Goal: Task Accomplishment & Management: Complete application form

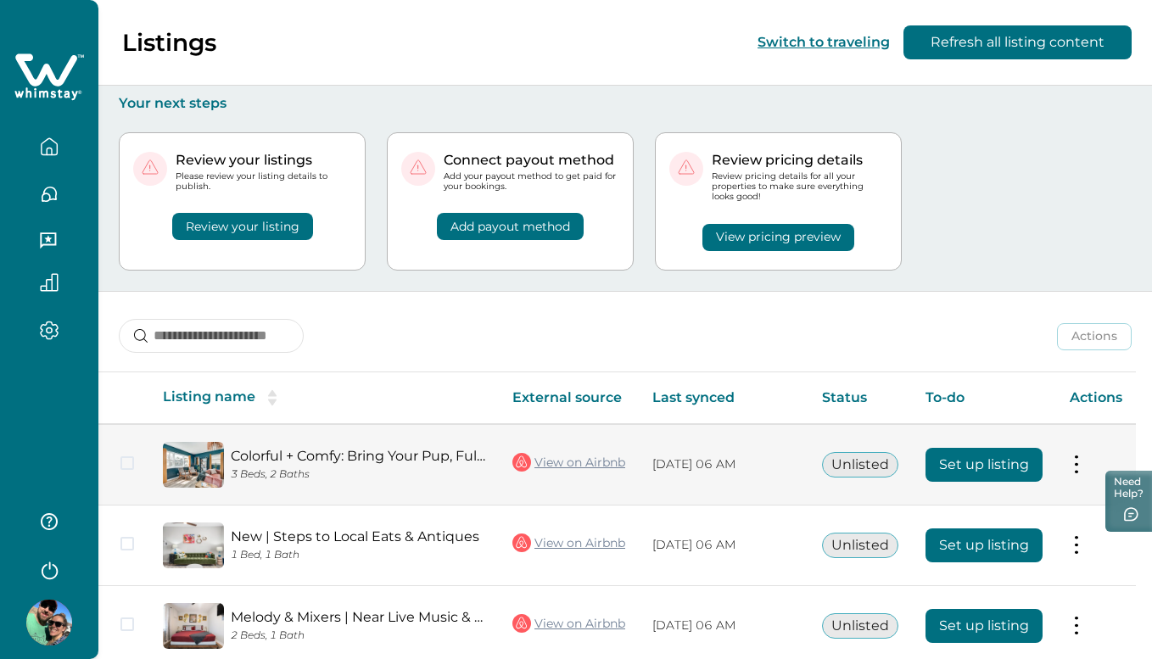
click at [975, 462] on button "Set up listing" at bounding box center [983, 465] width 117 height 34
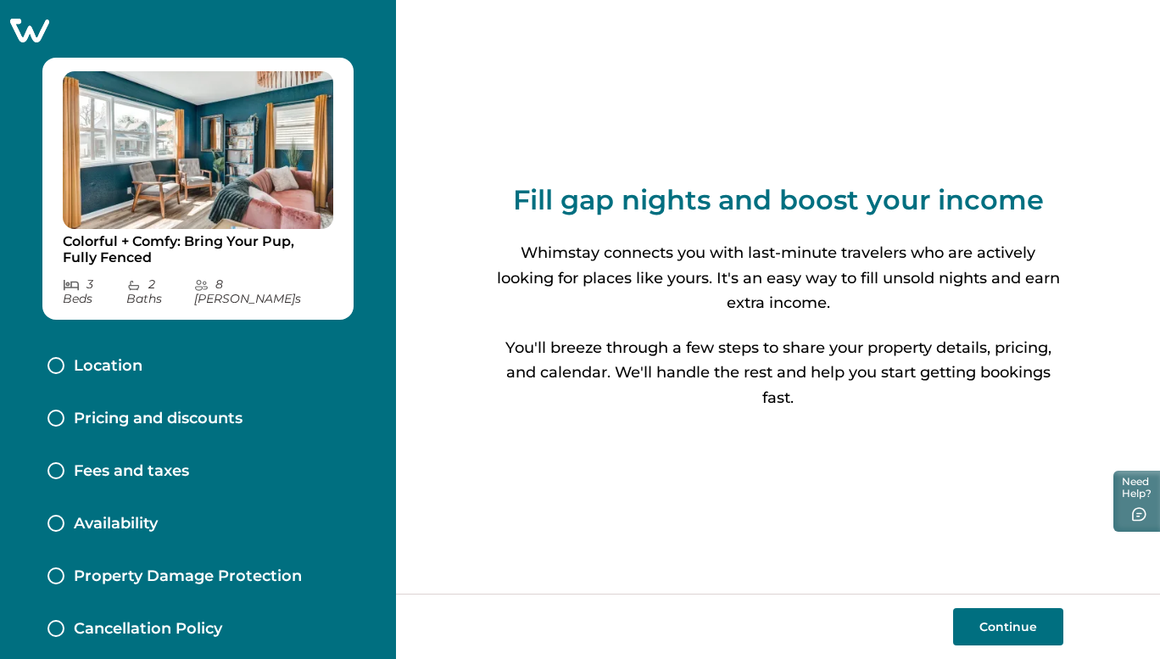
click at [997, 625] on button "Continue" at bounding box center [1008, 626] width 110 height 37
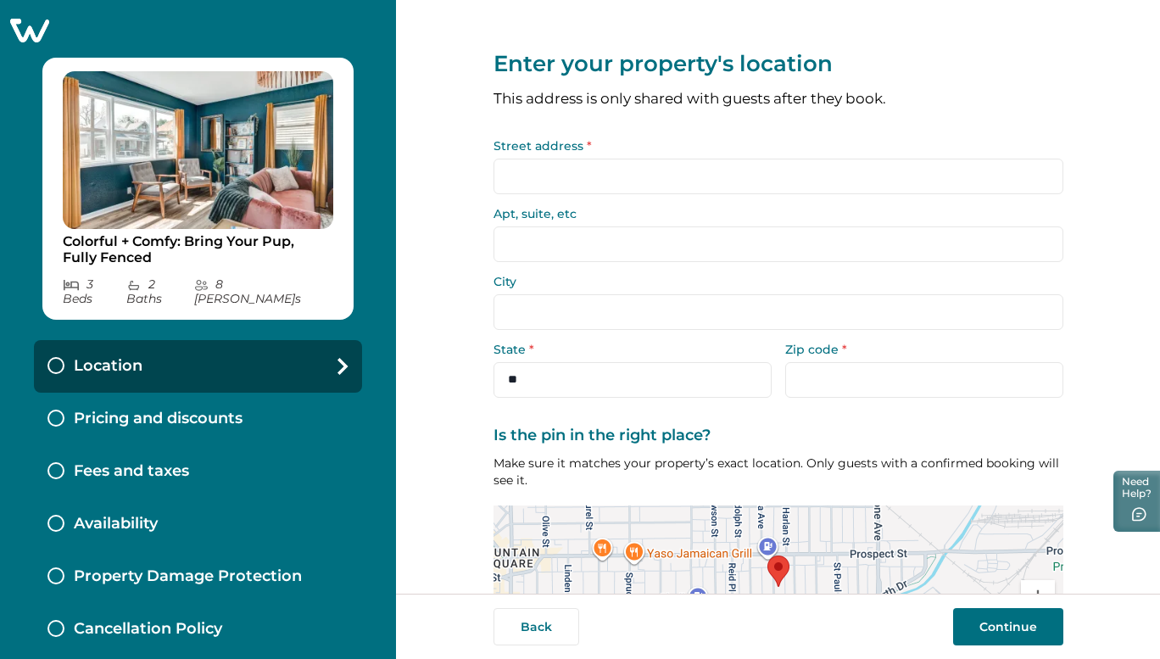
click at [680, 160] on input "Street address *" at bounding box center [779, 177] width 570 height 36
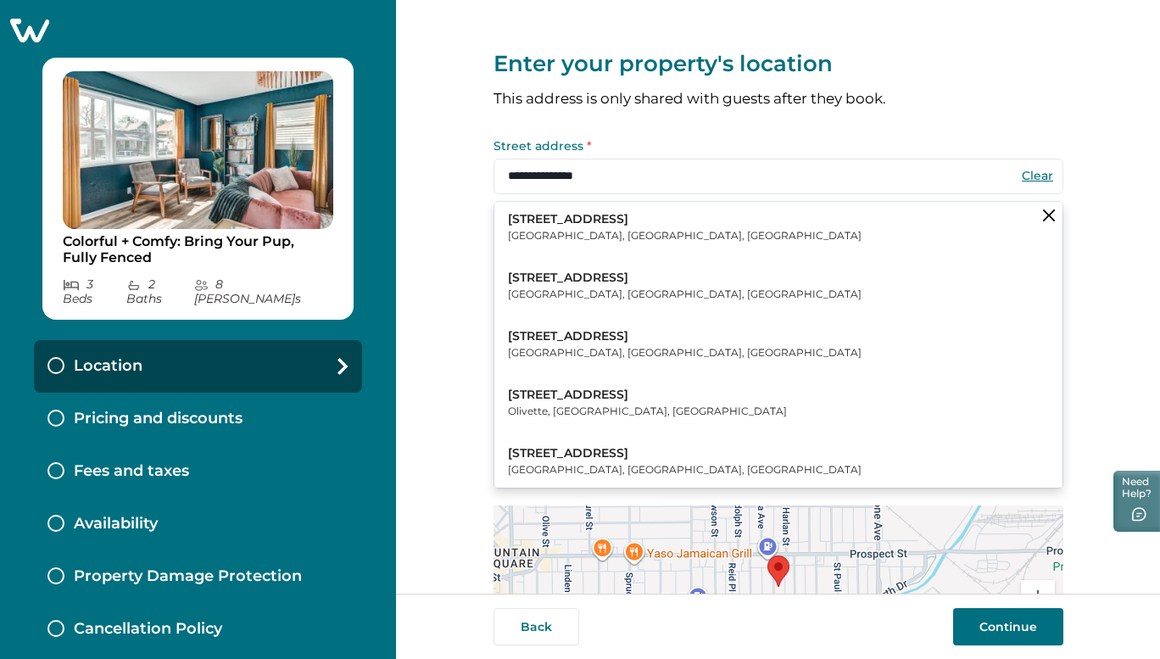
click at [612, 243] on button "[STREET_ADDRESS]" at bounding box center [779, 228] width 568 height 52
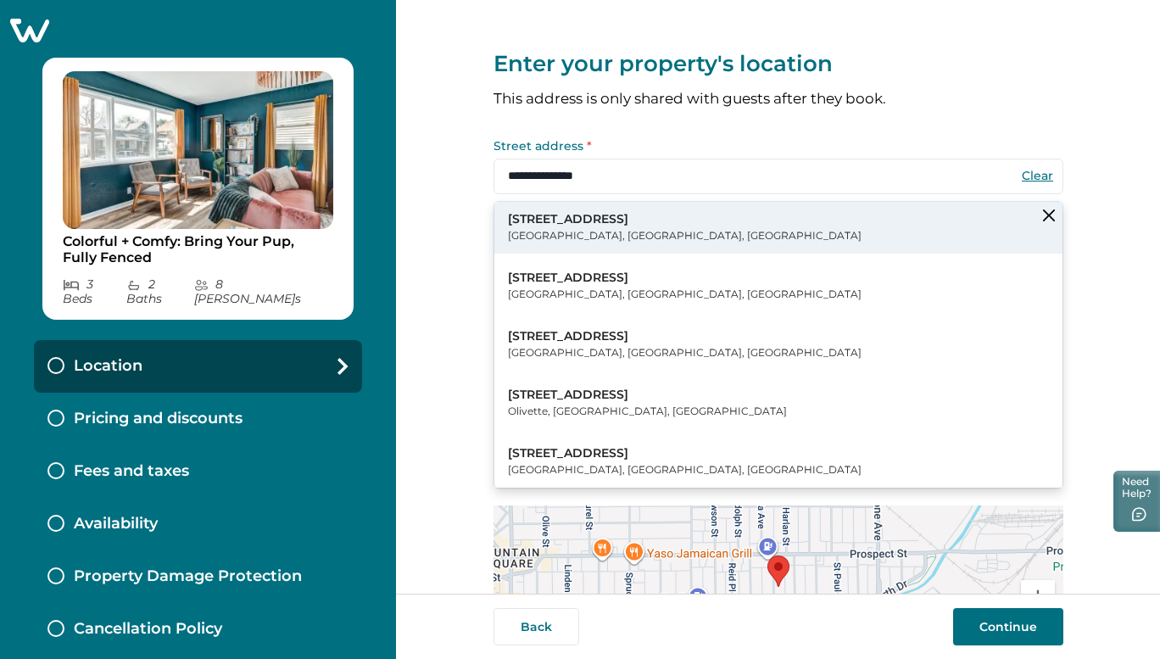
type input "**********"
select select "**"
type input "*****"
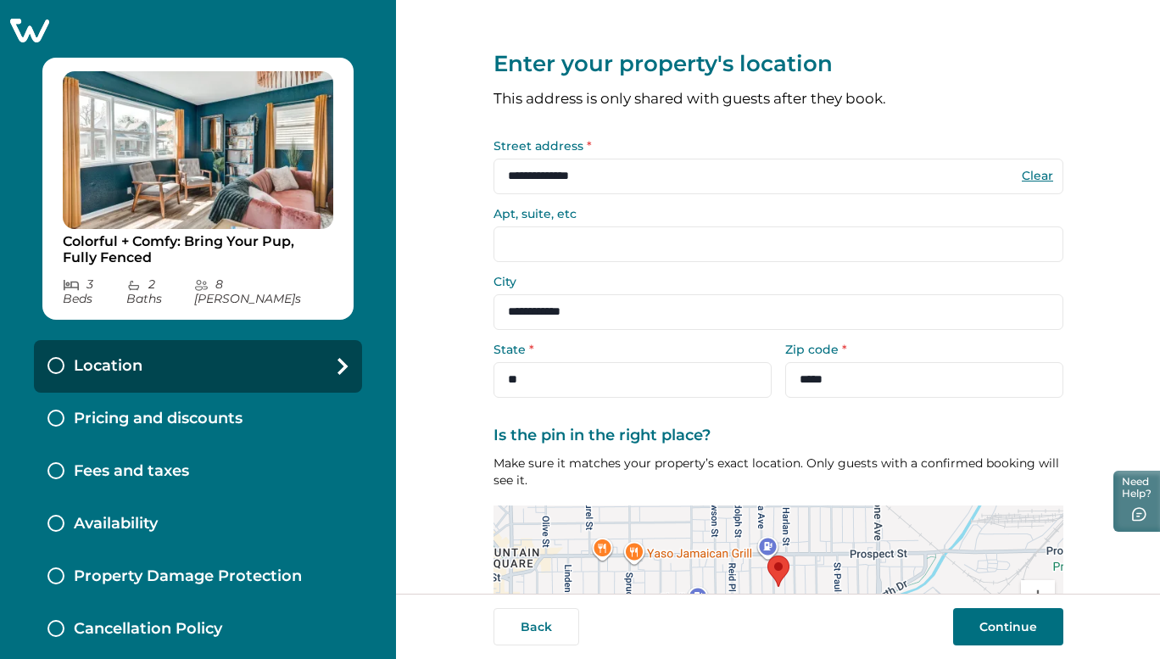
scroll to position [146, 0]
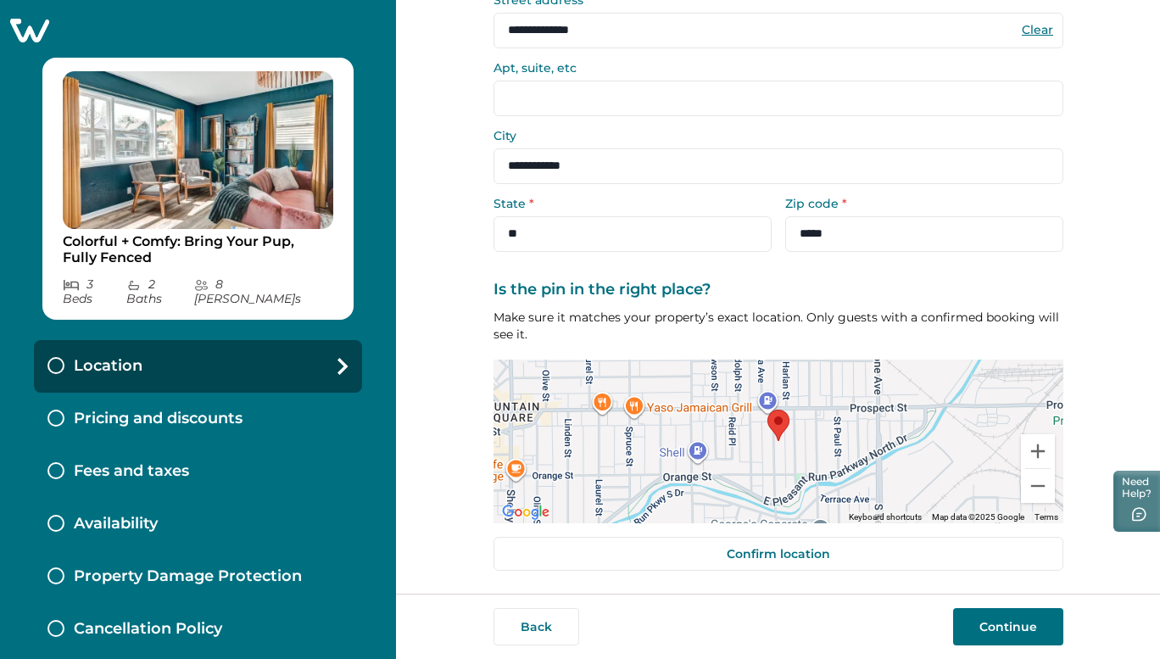
click at [987, 621] on button "Continue" at bounding box center [1008, 626] width 110 height 37
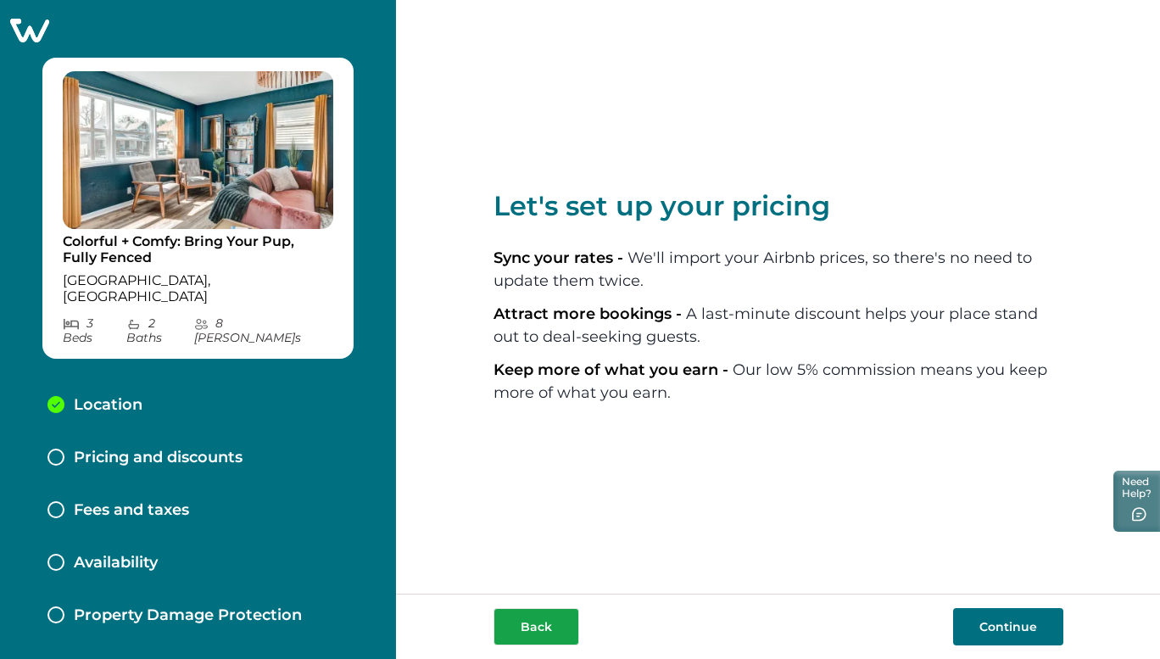
click at [534, 628] on button "Back" at bounding box center [537, 626] width 86 height 37
select select "**"
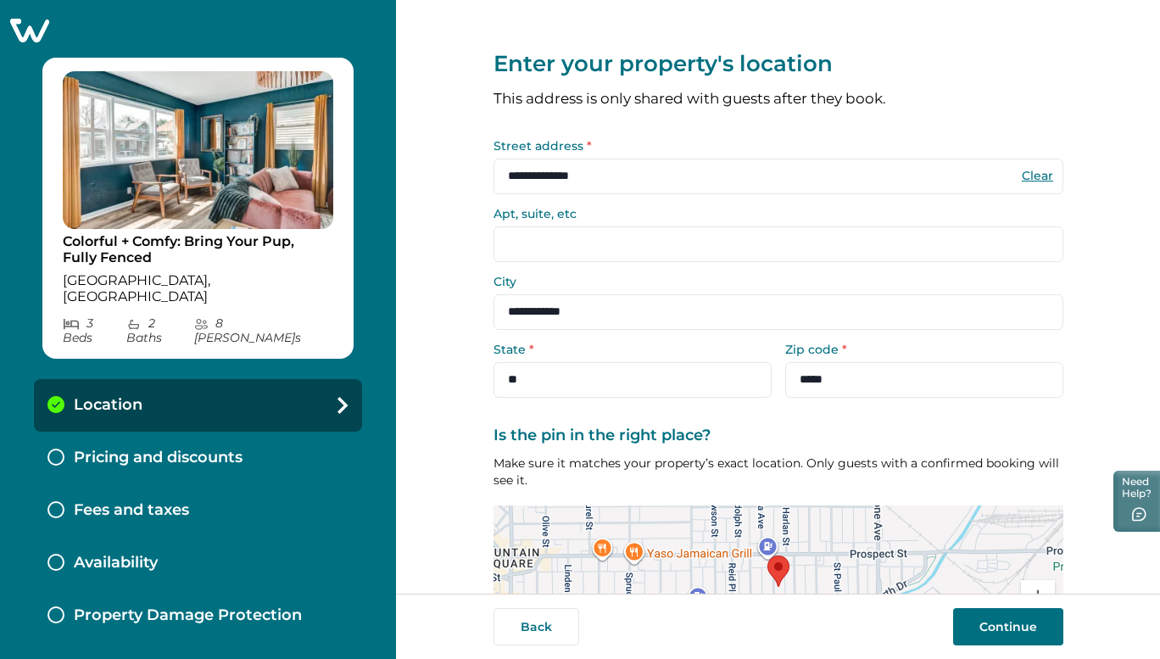
scroll to position [146, 0]
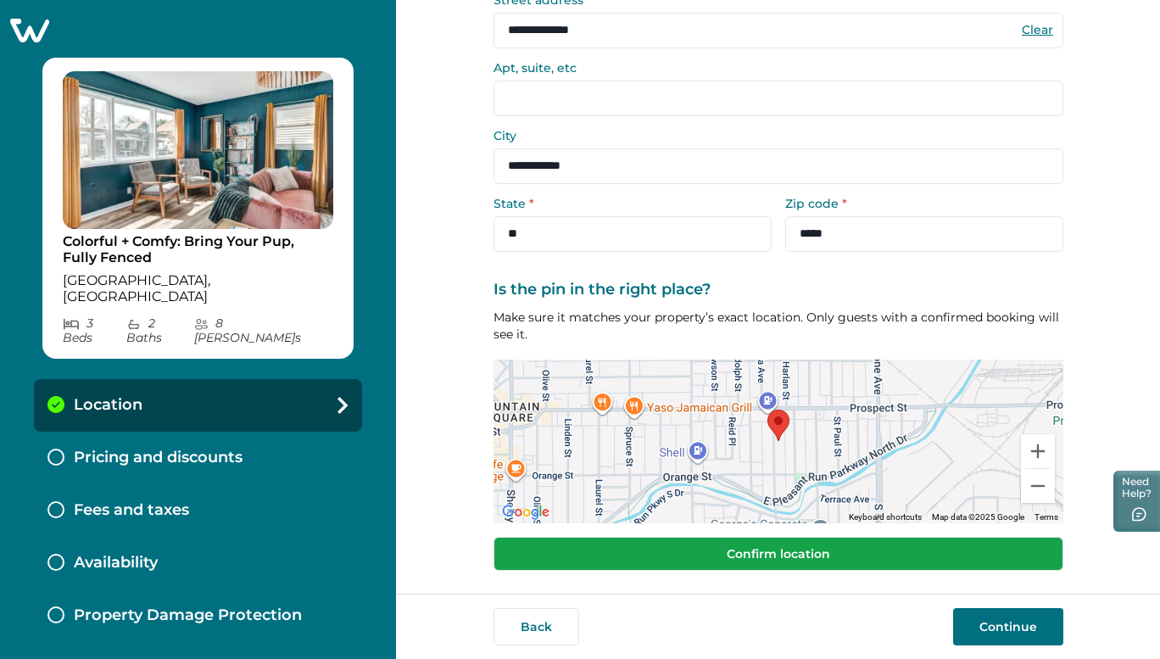
click at [774, 564] on button "Confirm location" at bounding box center [779, 554] width 570 height 34
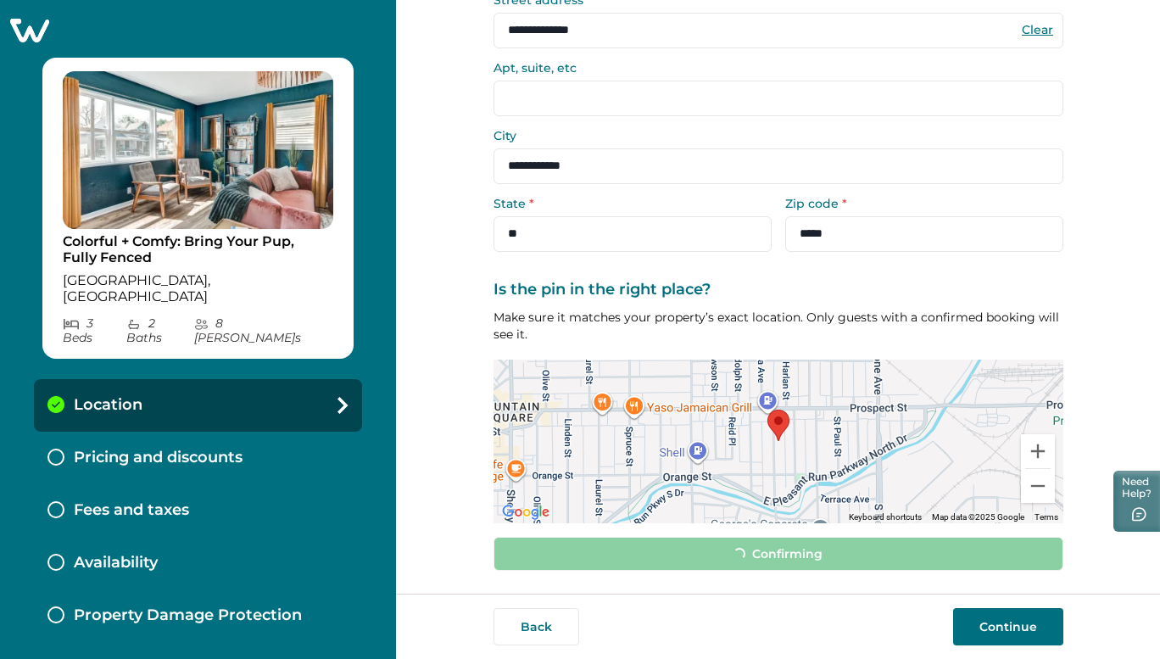
scroll to position [135, 0]
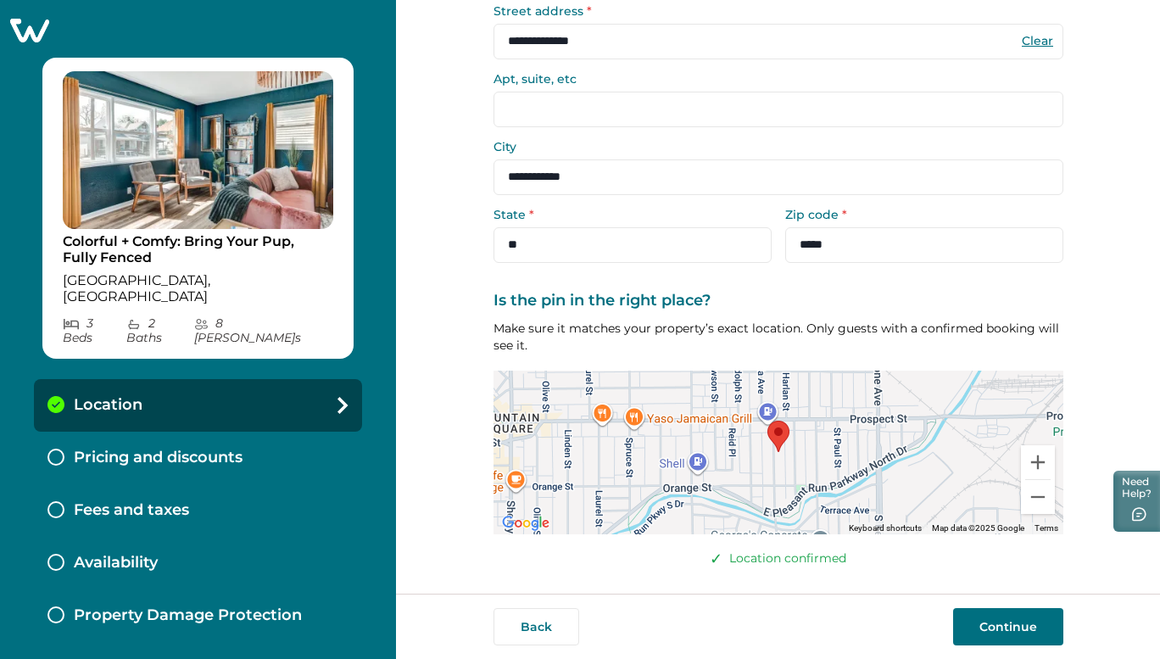
click at [1015, 627] on button "Continue" at bounding box center [1008, 626] width 110 height 37
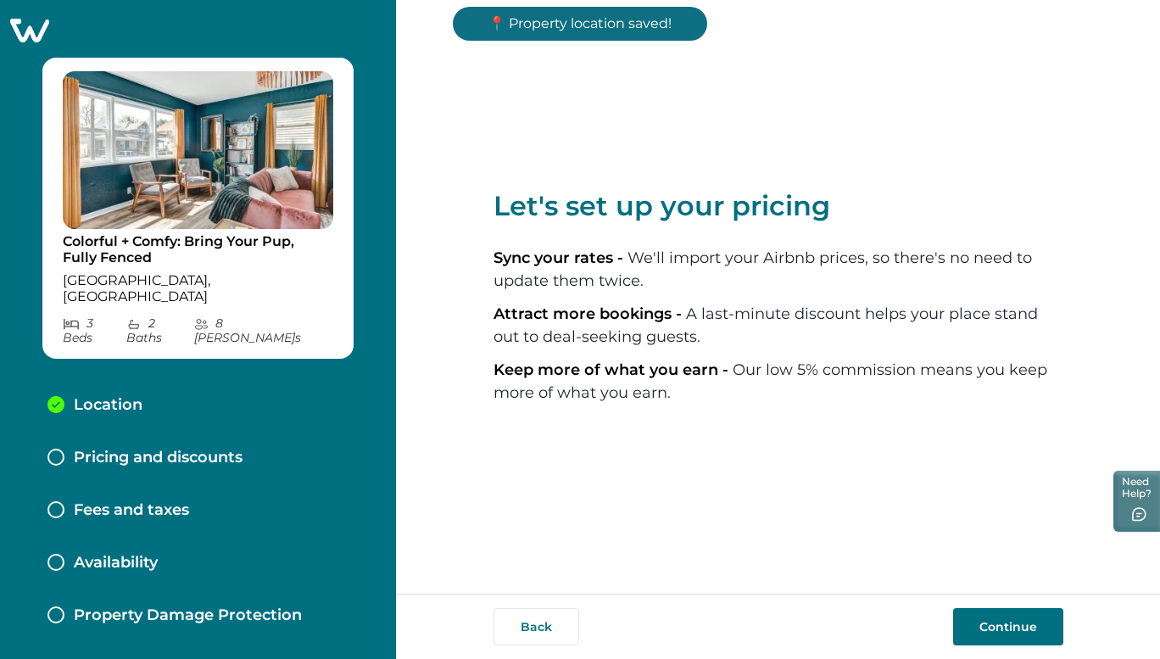
click at [1015, 627] on button "Continue" at bounding box center [1008, 626] width 110 height 37
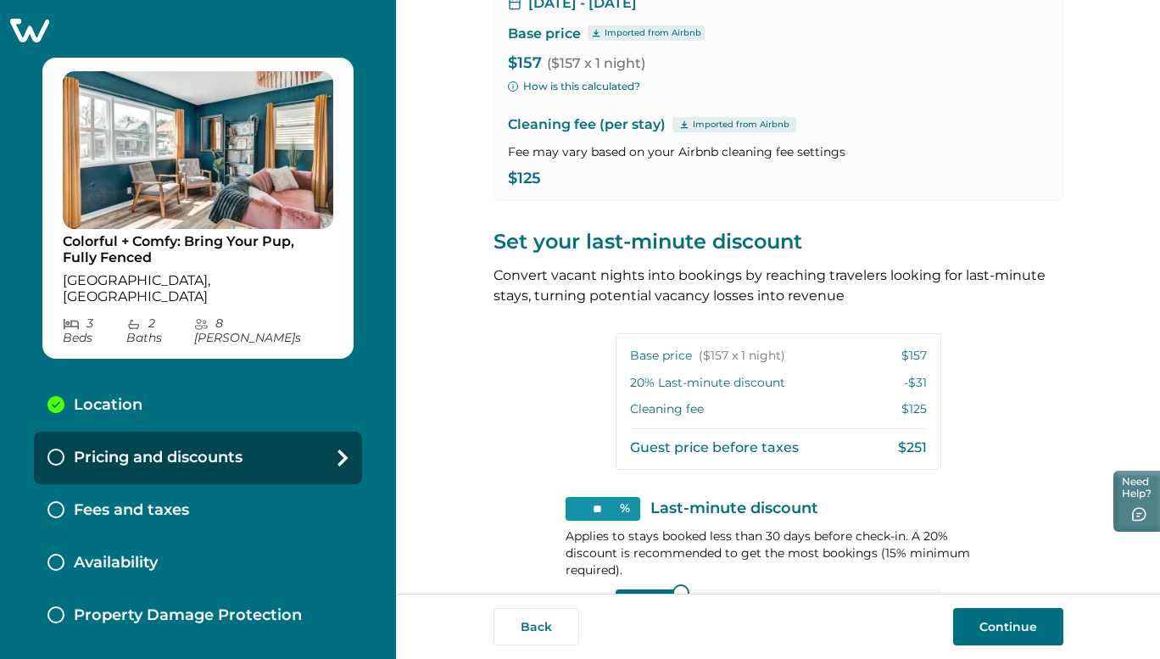
scroll to position [115, 0]
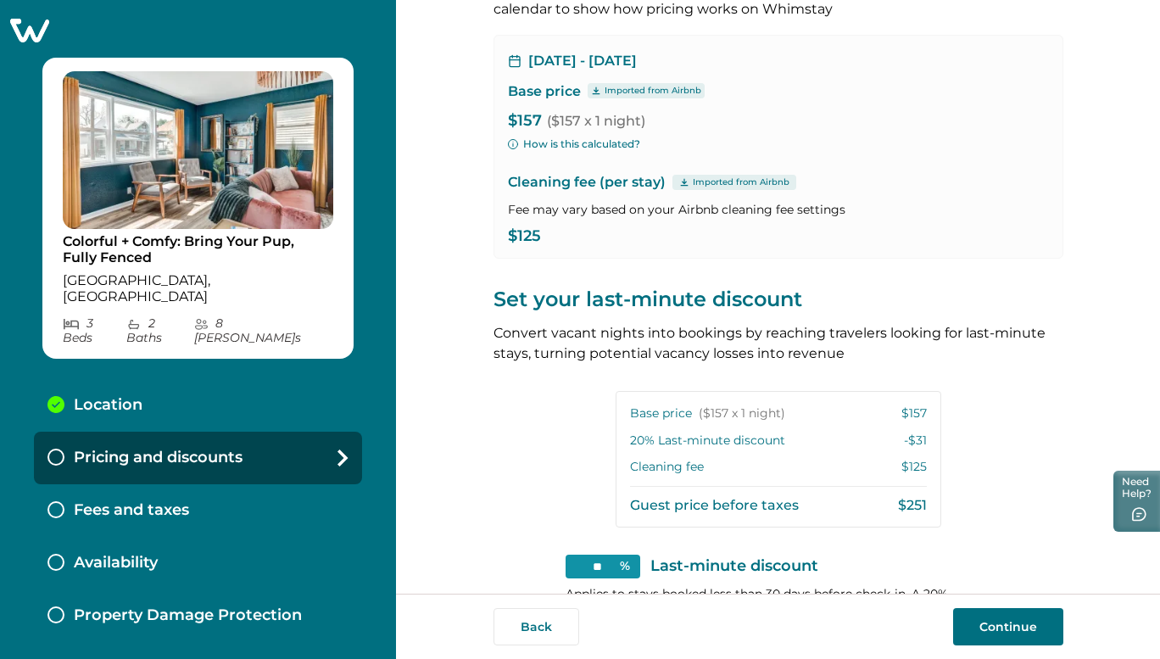
click at [579, 144] on button "How is this calculated?" at bounding box center [574, 144] width 132 height 15
click at [597, 56] on p "[DATE] - [DATE]" at bounding box center [582, 61] width 109 height 17
click at [511, 60] on icon at bounding box center [515, 61] width 14 height 14
click at [594, 141] on button "How is this calculated?" at bounding box center [574, 144] width 132 height 15
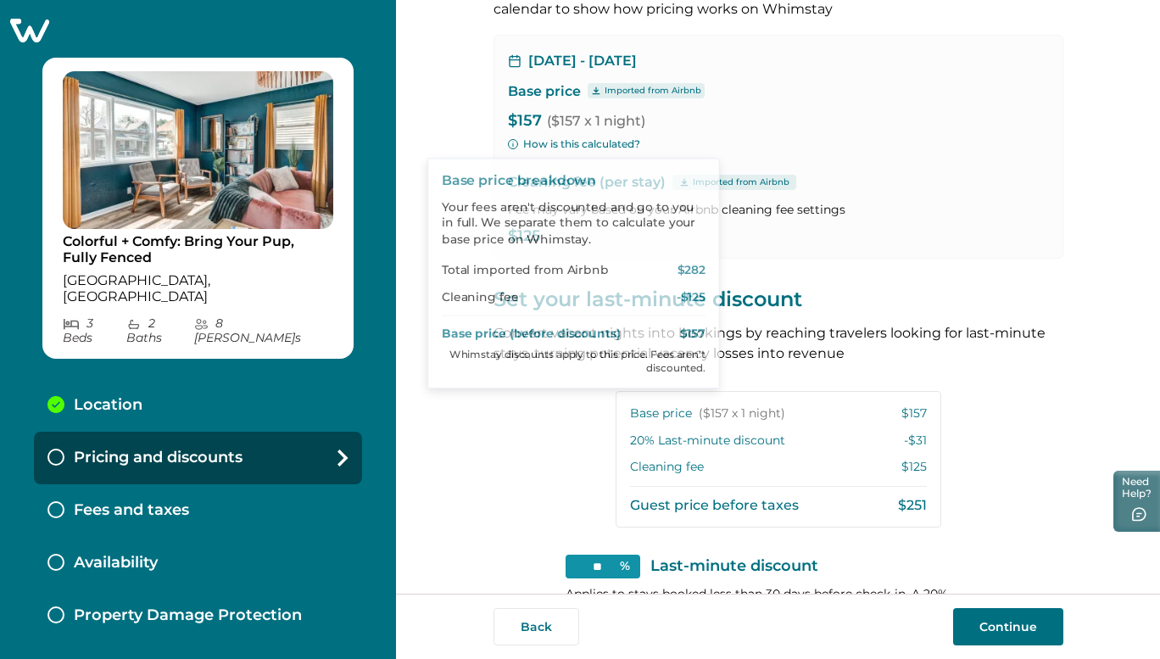
click at [973, 208] on p "Fee may vary based on your Airbnb cleaning fee settings" at bounding box center [778, 209] width 541 height 17
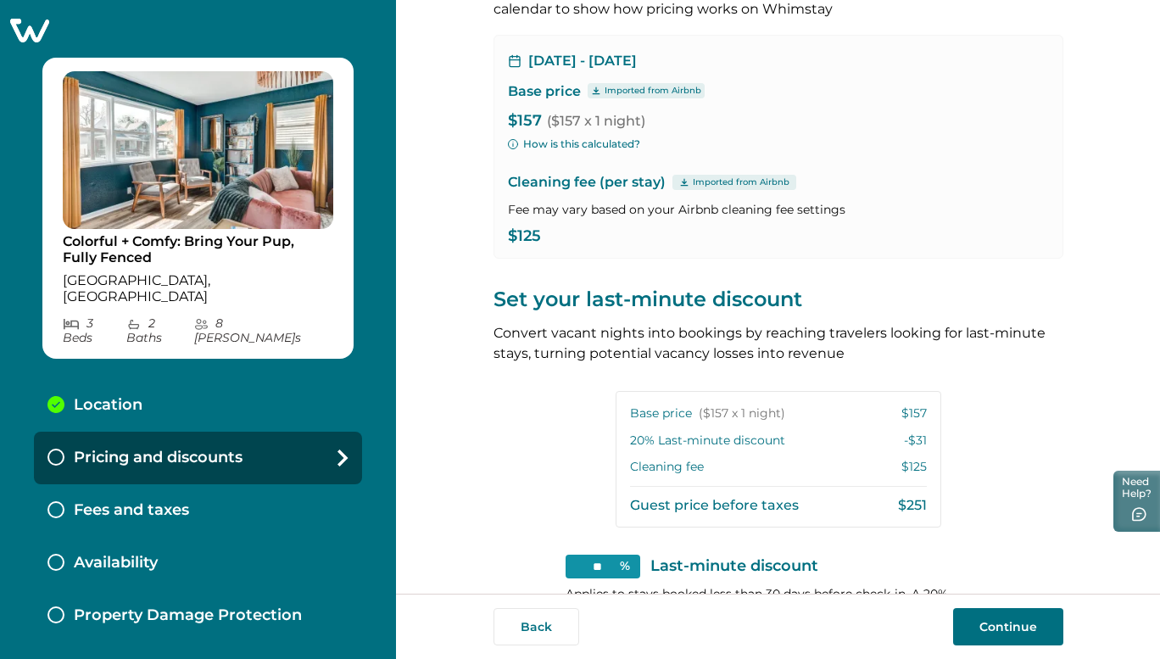
click at [1149, 257] on div "View your pricing We imported your pricing from Airbnb and picked the next avai…" at bounding box center [778, 297] width 764 height 594
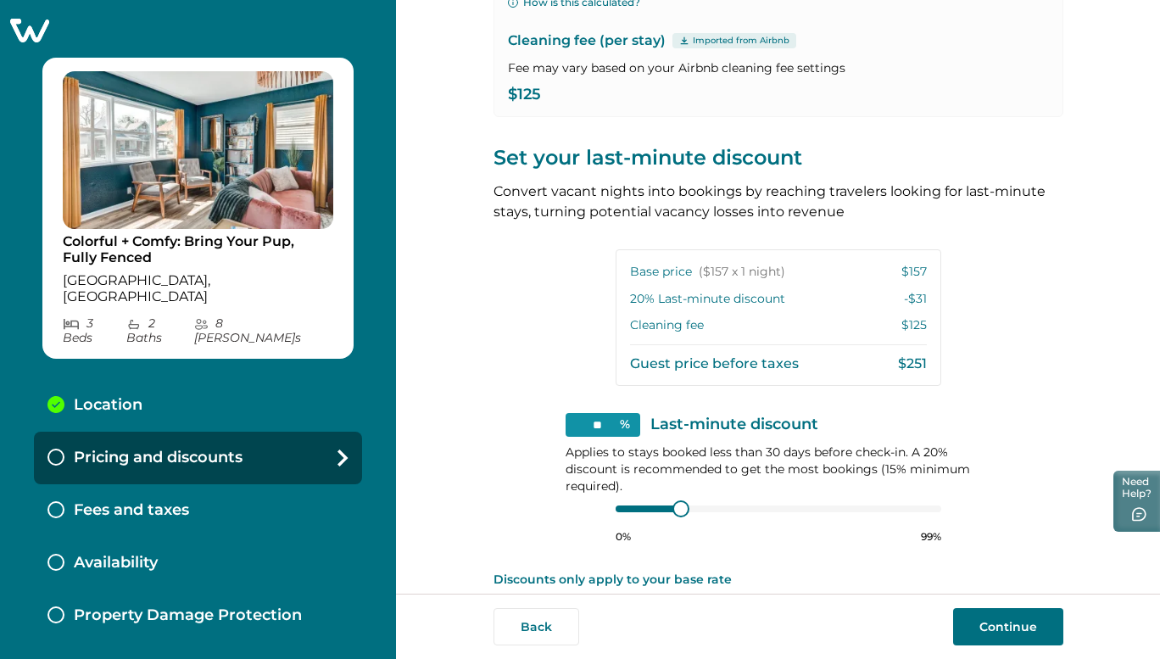
scroll to position [311, 0]
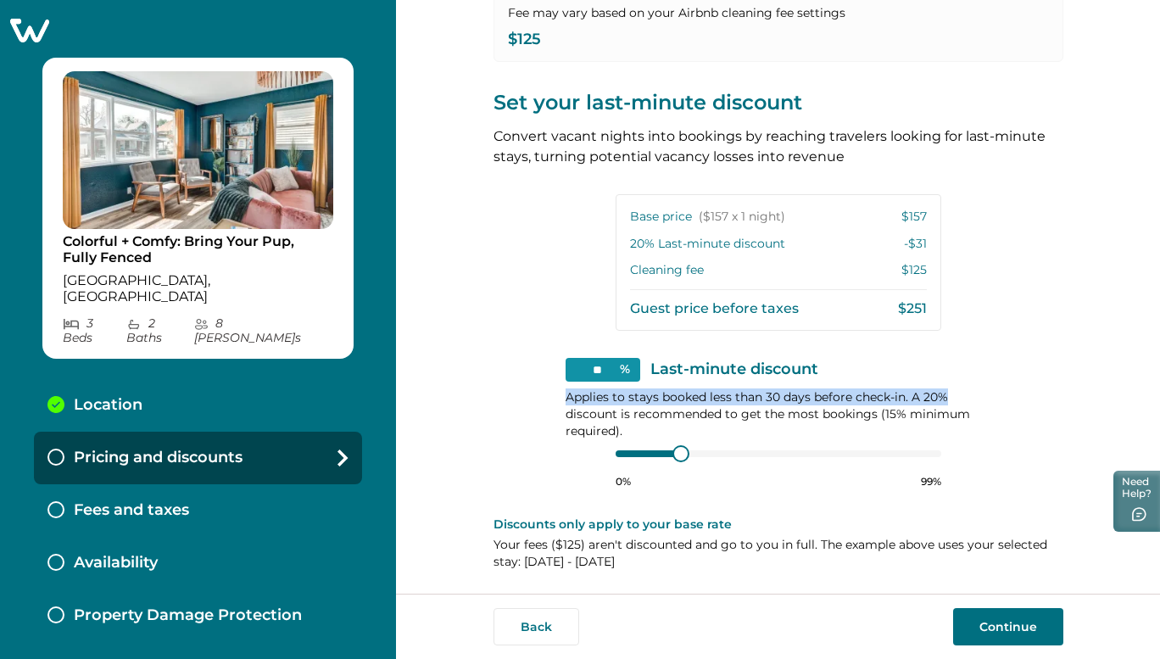
drag, startPoint x: 1151, startPoint y: 331, endPoint x: 1153, endPoint y: 384, distance: 53.5
click at [1153, 384] on div "View your pricing We imported your pricing from Airbnb and picked the next avai…" at bounding box center [778, 297] width 764 height 594
click at [720, 433] on p "Applies to stays booked less than 30 days before check-in. A 20% discount is re…" at bounding box center [779, 414] width 426 height 51
click at [500, 474] on div "View your pricing We imported your pricing from Airbnb and picked the next avai…" at bounding box center [779, 141] width 570 height 905
drag, startPoint x: 661, startPoint y: 461, endPoint x: 554, endPoint y: 470, distance: 107.3
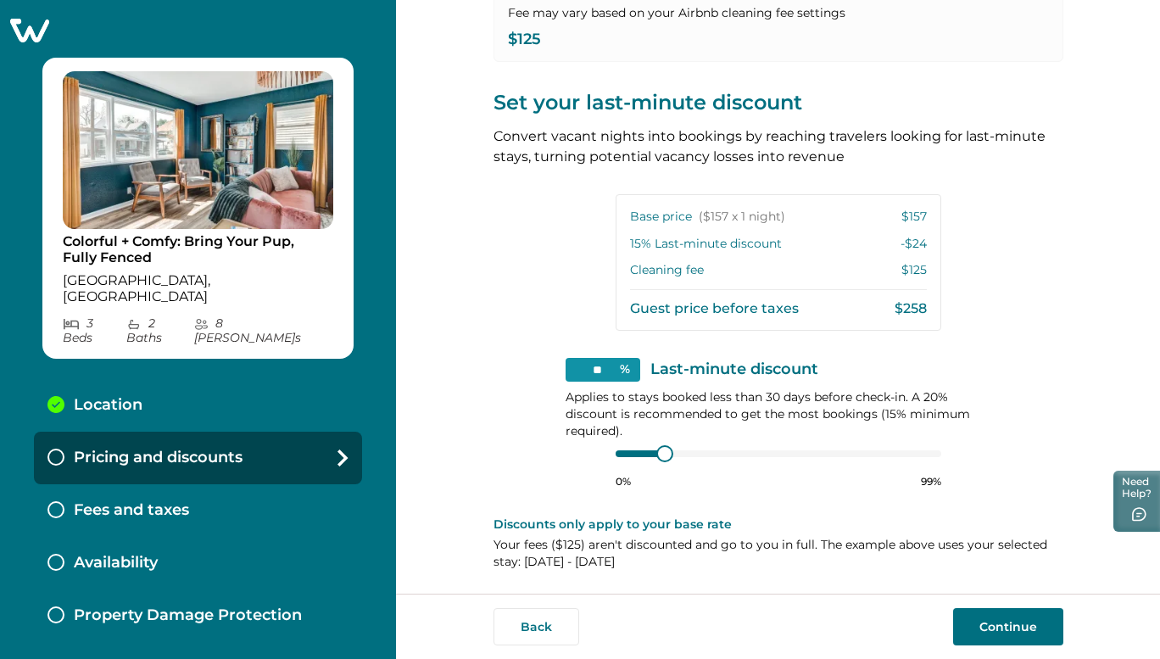
click at [554, 470] on div "View your pricing We imported your pricing from Airbnb and picked the next avai…" at bounding box center [779, 141] width 570 height 905
type input "**"
click at [593, 465] on div "** % Last-minute discount Applies to stays booked less than 30 days before chec…" at bounding box center [779, 423] width 426 height 131
click at [992, 618] on button "Continue" at bounding box center [1008, 626] width 110 height 37
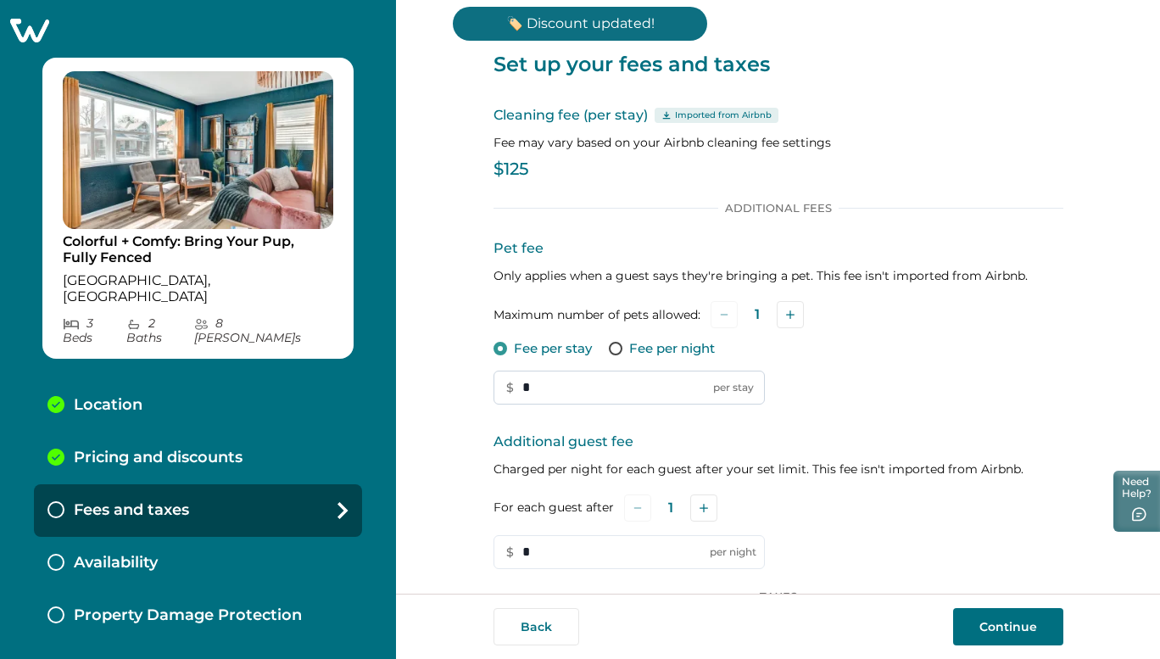
click at [553, 395] on input "*" at bounding box center [629, 388] width 271 height 34
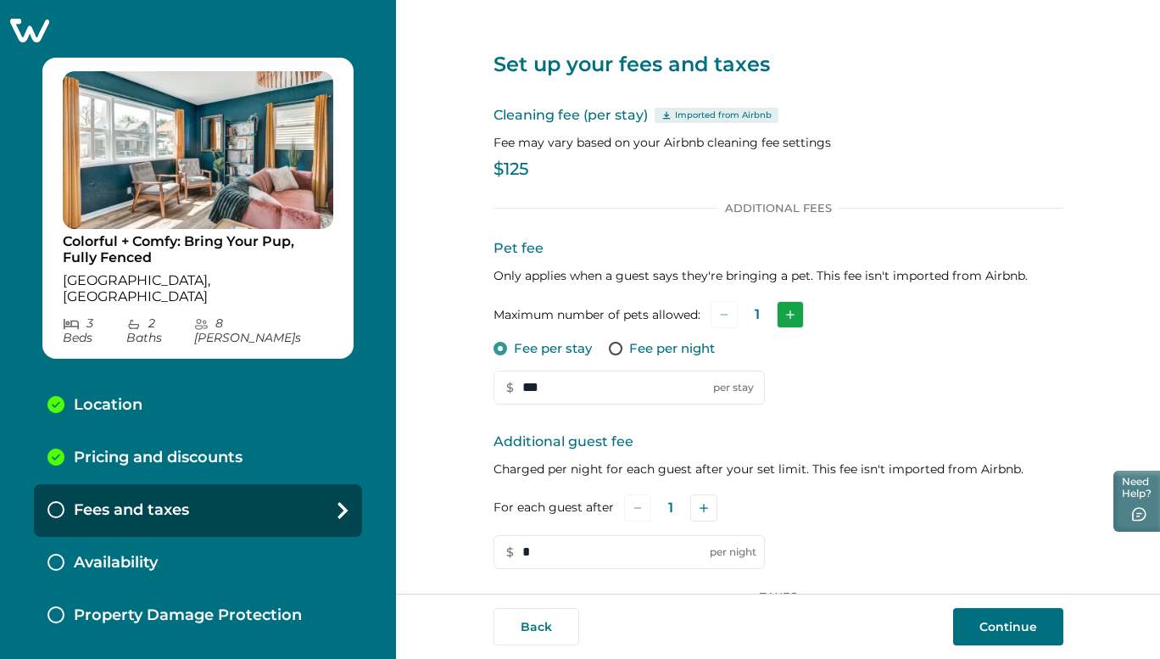
type input "***"
click at [795, 309] on button "Add" at bounding box center [790, 314] width 27 height 27
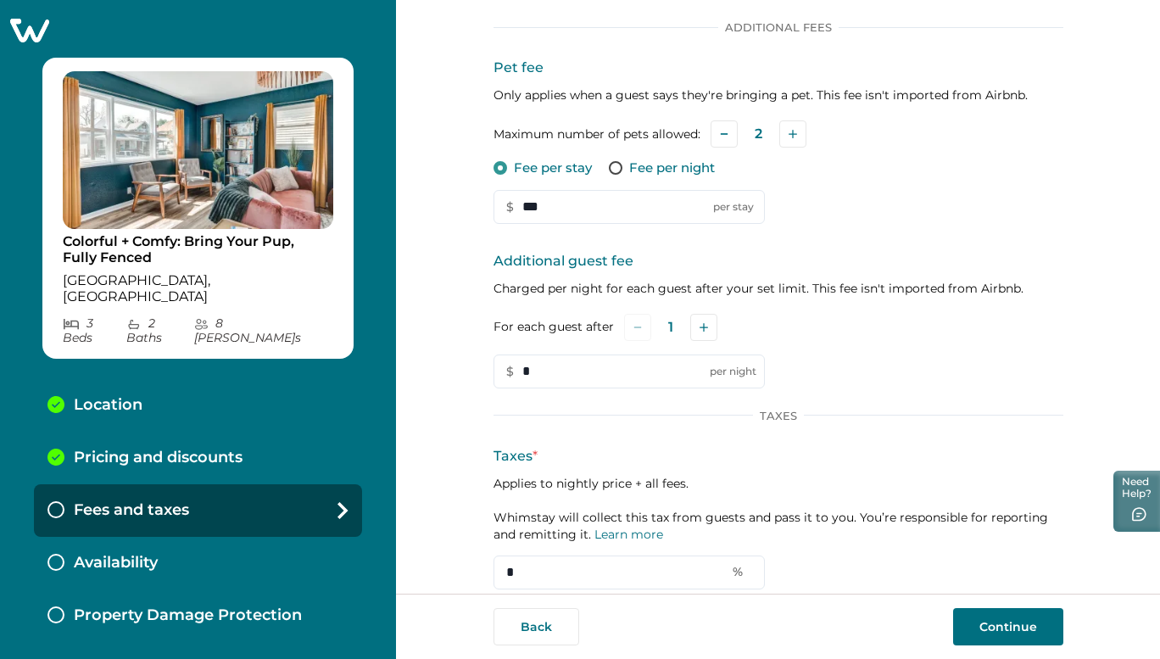
scroll to position [232, 0]
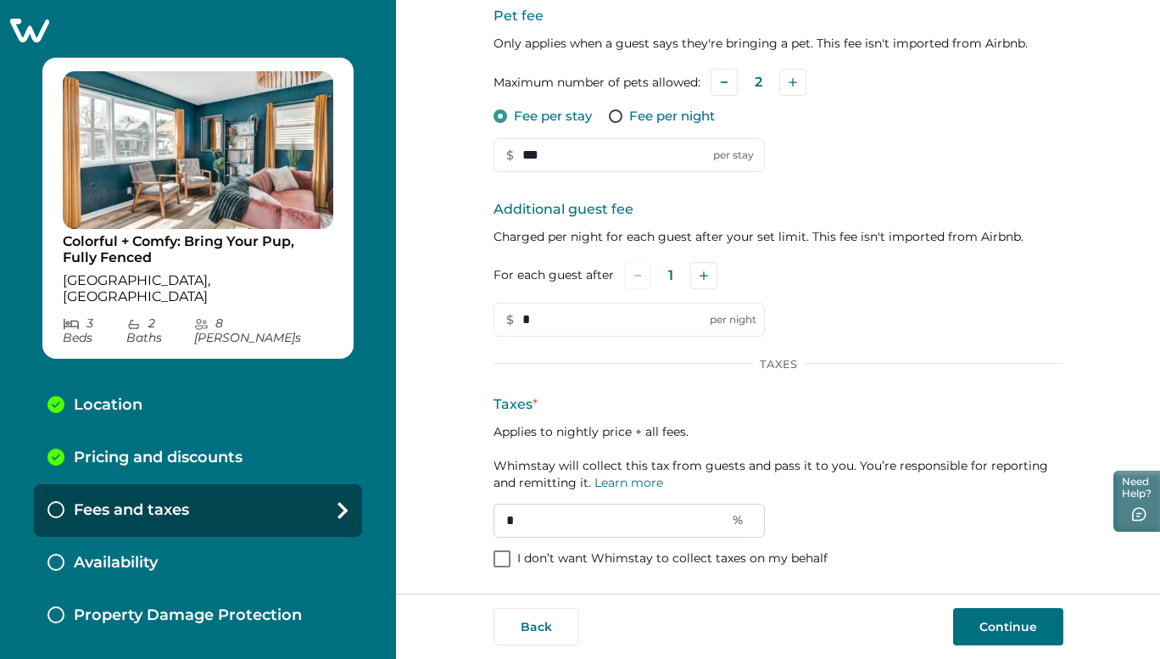
click at [607, 523] on input "*" at bounding box center [629, 521] width 271 height 34
click at [528, 527] on input "**" at bounding box center [629, 521] width 271 height 34
type input "**"
click at [849, 505] on div "Taxes * Applies to nightly price + all fees. Whimstay will collect this tax fro…" at bounding box center [779, 465] width 570 height 143
click at [1005, 633] on button "Continue" at bounding box center [1008, 626] width 110 height 37
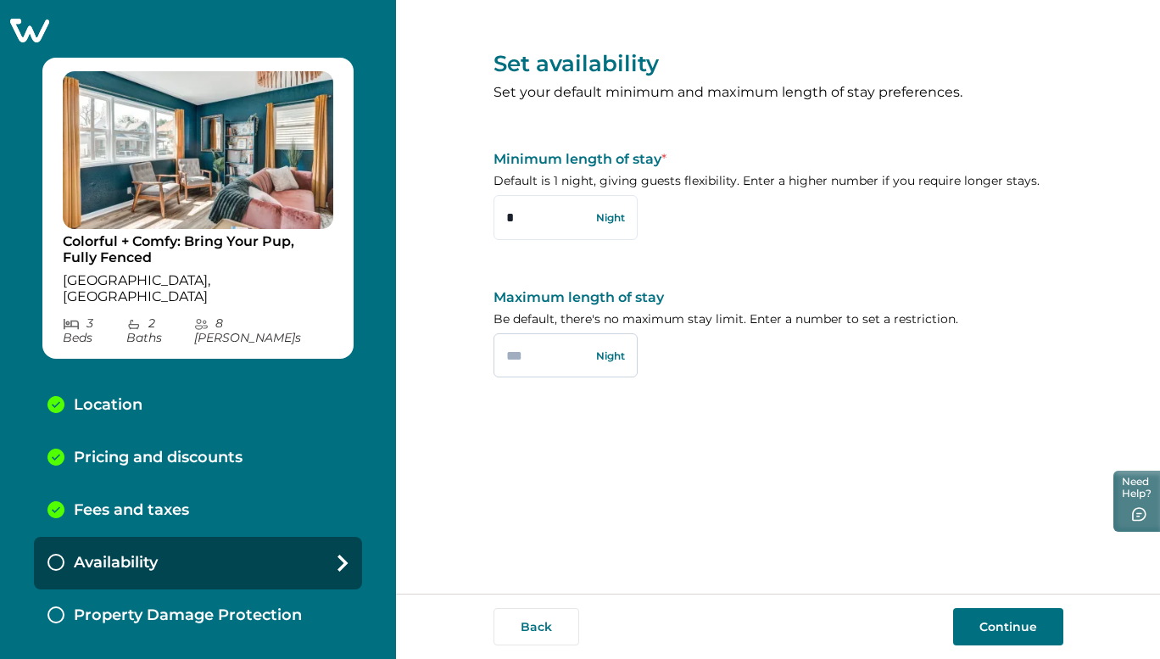
click at [531, 361] on input "text" at bounding box center [566, 355] width 144 height 44
click at [535, 221] on input "*" at bounding box center [566, 217] width 144 height 44
type input "*"
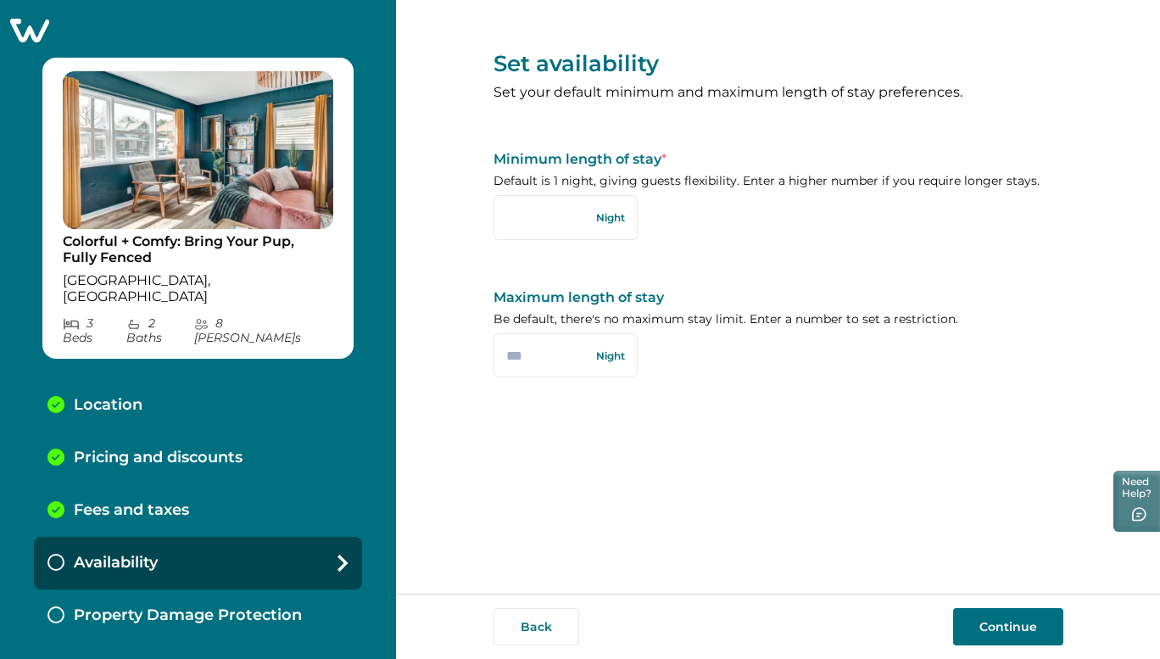
type input "*"
click at [892, 419] on div "Set availability Set your default minimum and maximum length of stay preference…" at bounding box center [779, 297] width 570 height 594
click at [987, 625] on button "Continue" at bounding box center [1008, 626] width 110 height 37
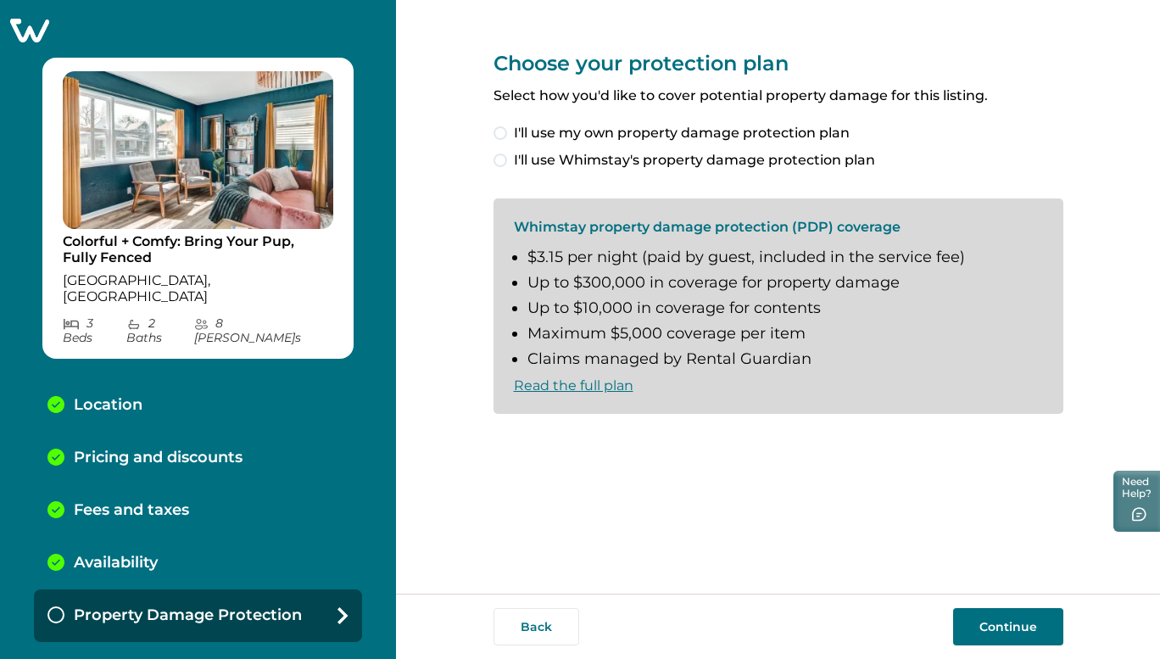
click at [500, 160] on span at bounding box center [501, 161] width 14 height 14
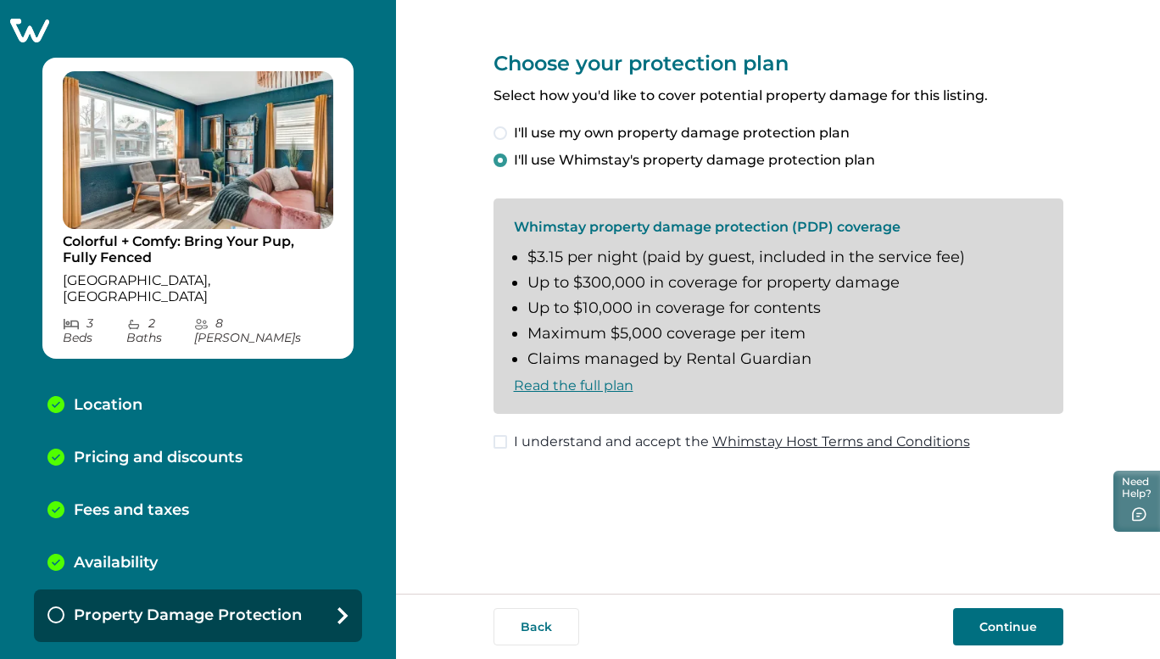
click at [500, 439] on span at bounding box center [501, 442] width 14 height 14
click at [1000, 617] on button "Continue" at bounding box center [1008, 626] width 110 height 37
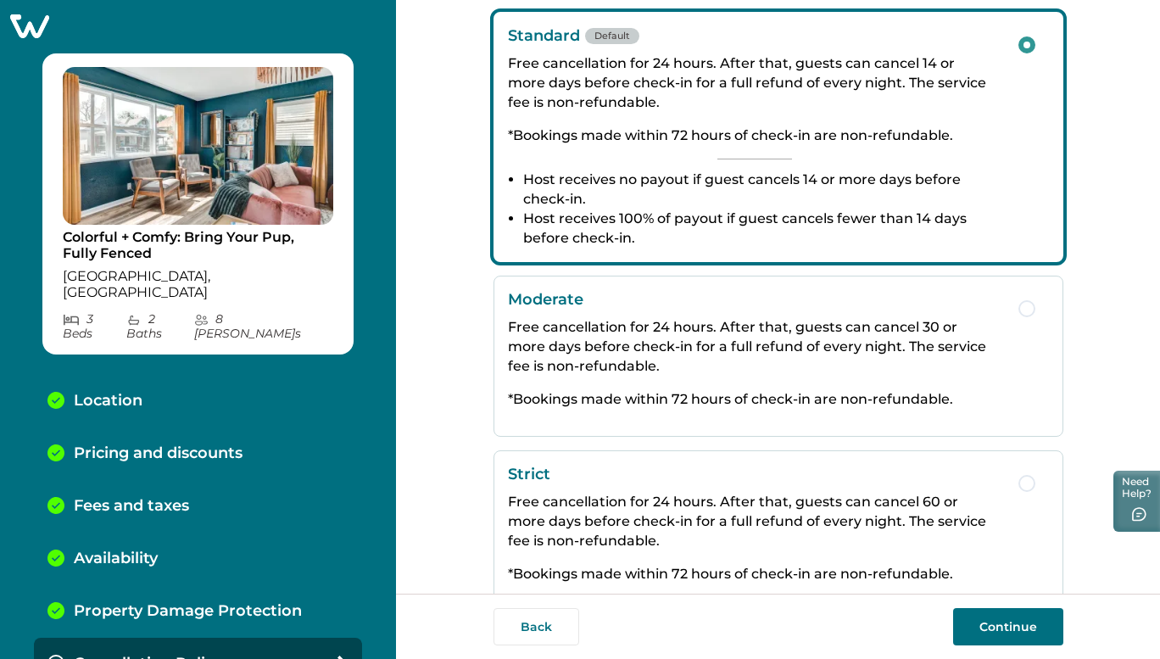
scroll to position [334, 0]
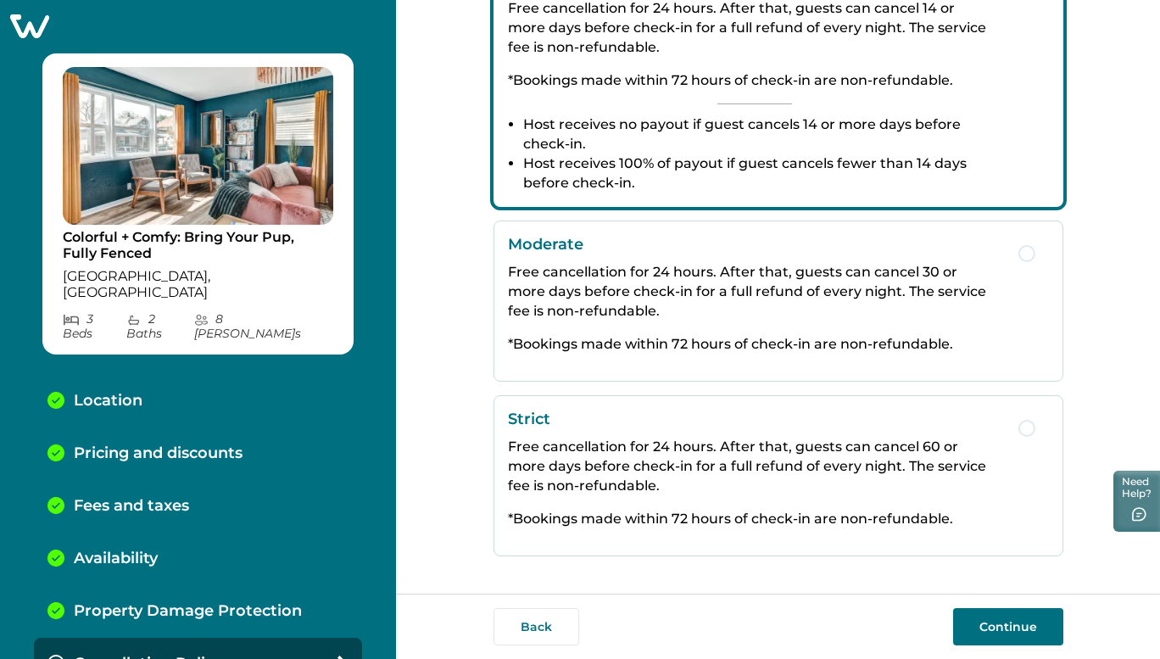
click at [1013, 620] on button "Continue" at bounding box center [1008, 626] width 110 height 37
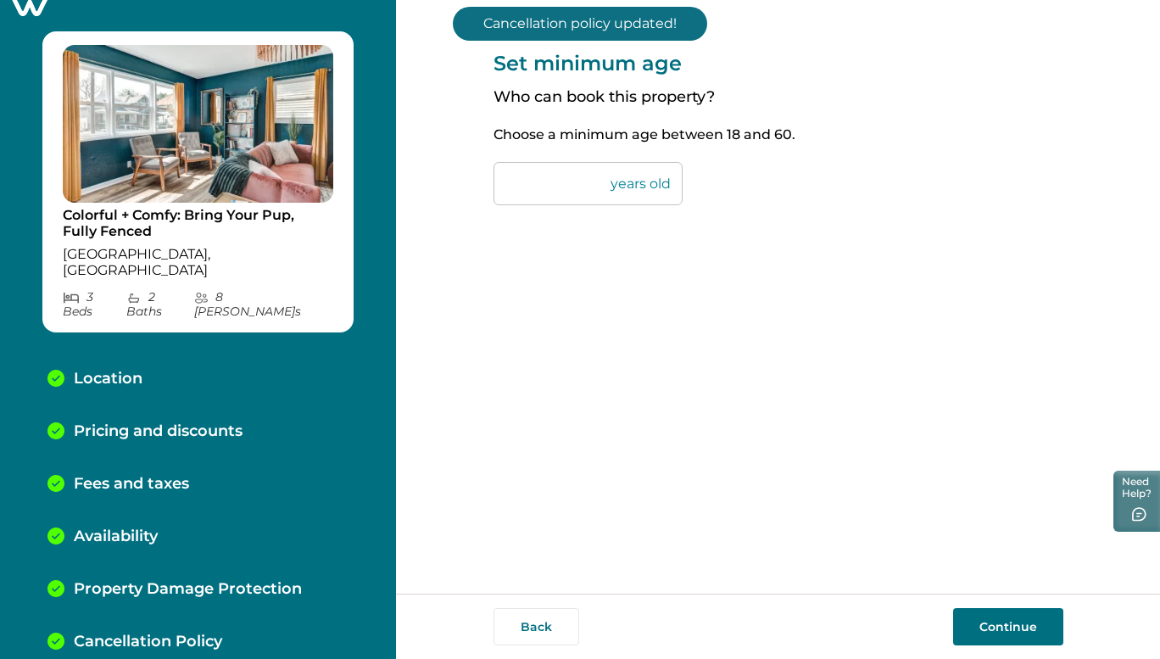
scroll to position [57, 0]
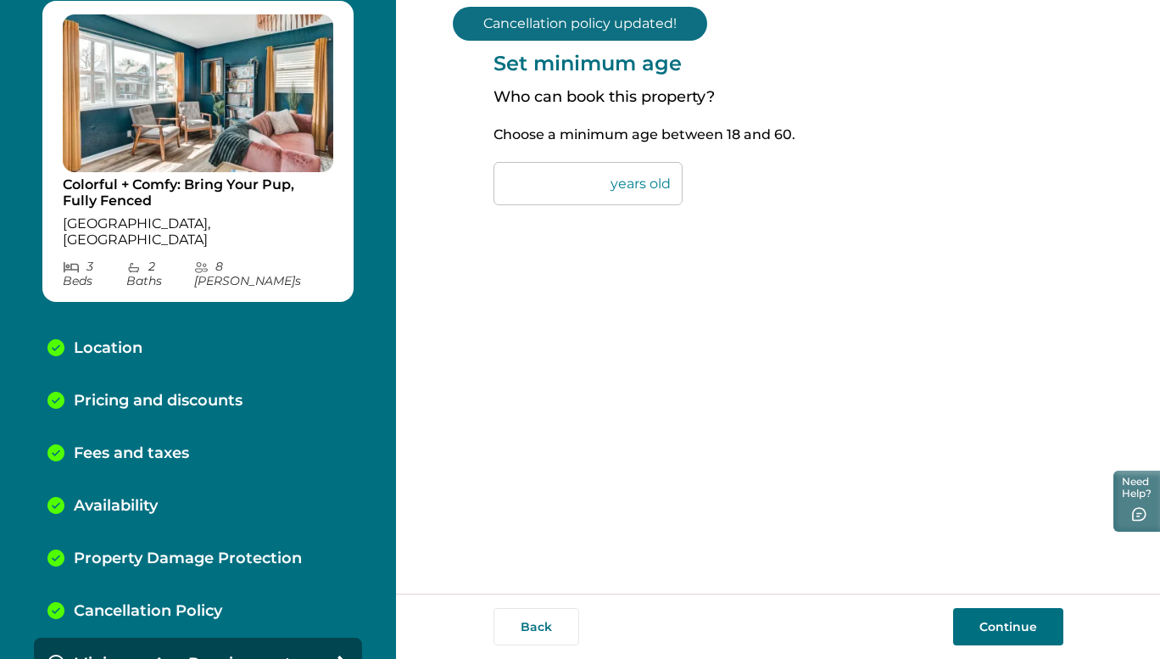
click at [527, 184] on input "**" at bounding box center [588, 183] width 189 height 43
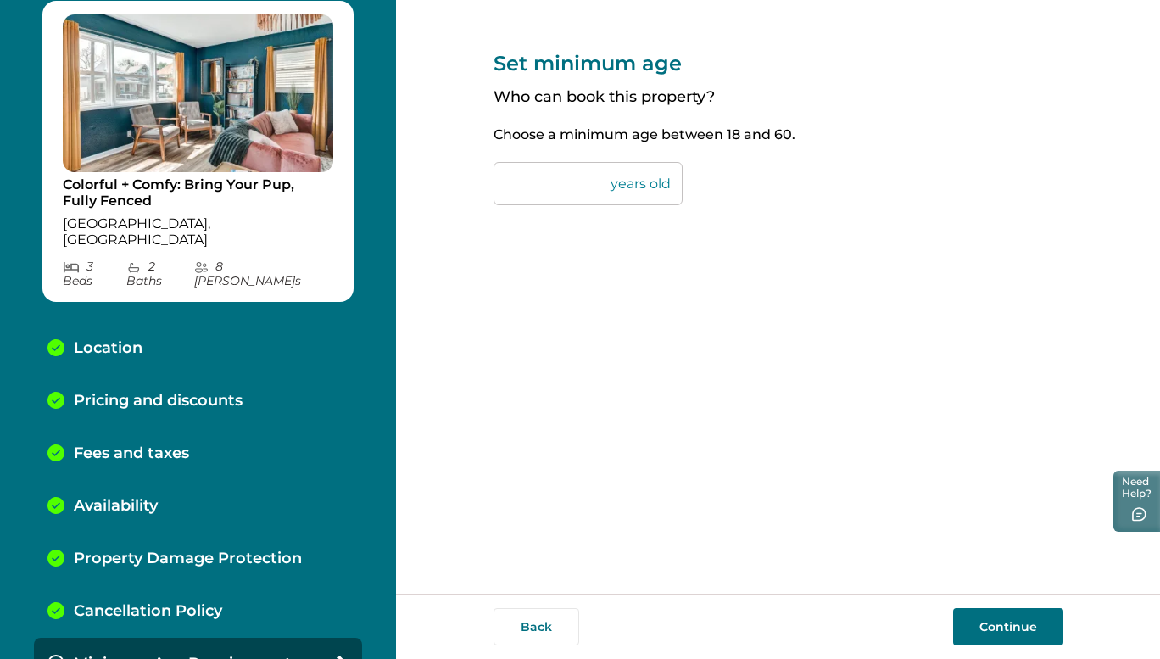
type input "*"
type input "**"
click at [854, 292] on div "Set minimum age Who can book this property? Choose a minimum age between [DEMOG…" at bounding box center [779, 297] width 570 height 594
click at [1004, 628] on button "Continue" at bounding box center [1008, 626] width 110 height 37
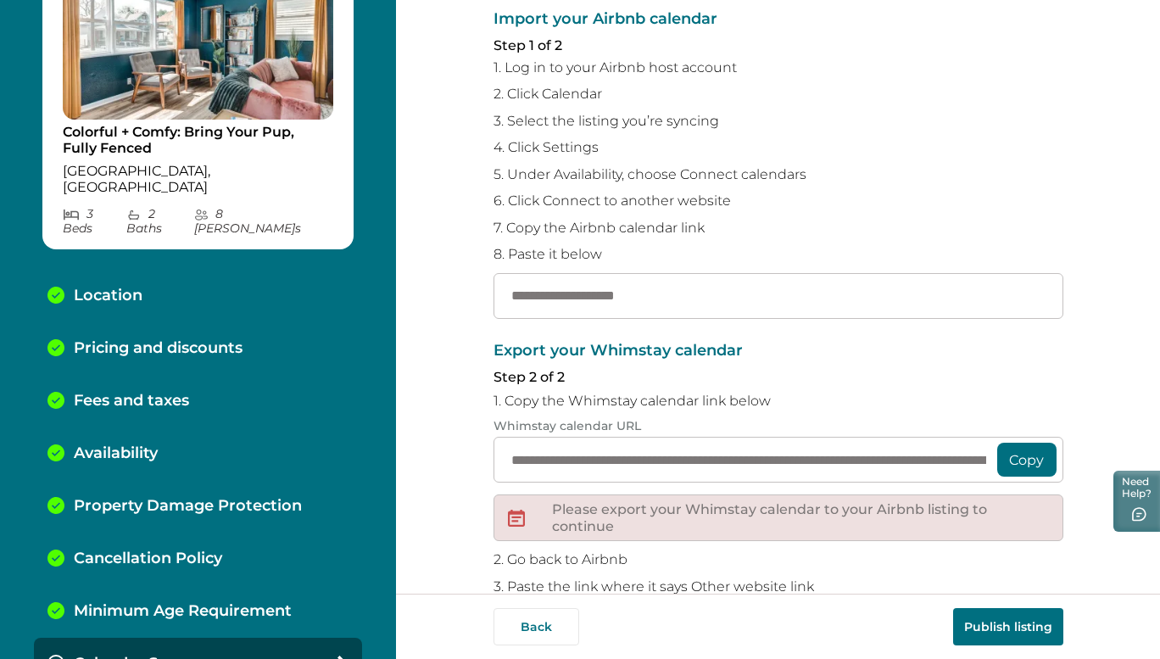
scroll to position [14, 0]
